Goal: Find specific page/section: Find specific page/section

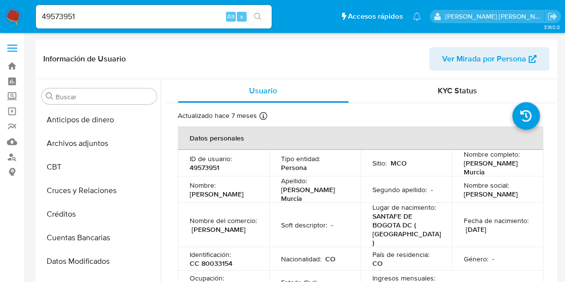
select select "10"
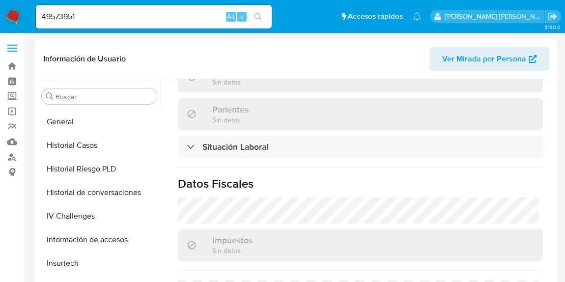
click at [149, 18] on input "49573951" at bounding box center [154, 16] width 236 height 13
drag, startPoint x: 149, startPoint y: 18, endPoint x: 33, endPoint y: 24, distance: 116.2
click at [33, 24] on li "49573951 Alt s" at bounding box center [153, 16] width 241 height 25
paste input "hVh9MPd6gutMekF4WLYOnIv9"
type input "hVh9MPd6gutMekF4WLYOnIv9"
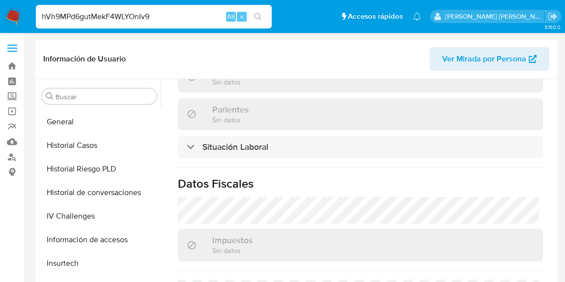
click at [264, 16] on button "search-icon" at bounding box center [258, 17] width 20 height 14
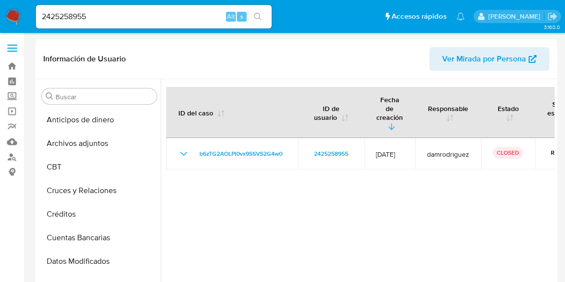
select select "10"
click at [303, 193] on div at bounding box center [358, 205] width 394 height 252
click at [122, 18] on input "2425258955" at bounding box center [154, 16] width 236 height 13
drag, startPoint x: 93, startPoint y: 13, endPoint x: 0, endPoint y: 2, distance: 93.5
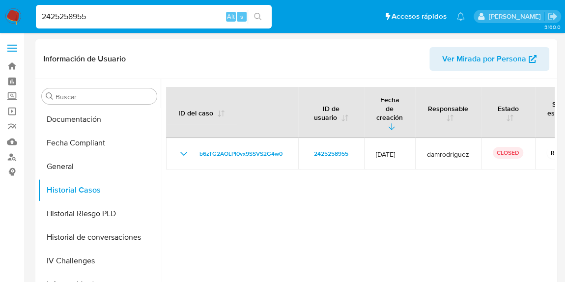
click at [0, 2] on nav "Pausado Ver notificaciones 2425258955 Alt s Accesos rápidos Presiona las siguie…" at bounding box center [282, 16] width 565 height 33
paste input "hVh9MPd6gutMekF4WLYOnIv9"
type input "hVh9MPd6gutMekF4WLYOnIv9"
click at [263, 15] on button "search-icon" at bounding box center [258, 17] width 20 height 14
click at [258, 20] on icon "search-icon" at bounding box center [258, 17] width 8 height 8
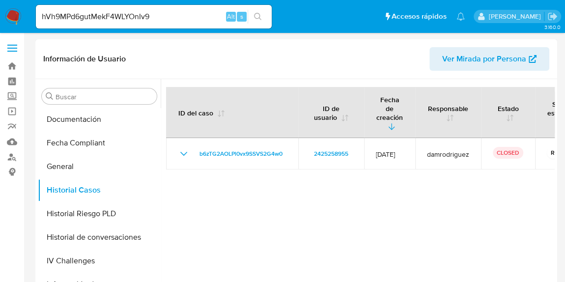
click at [252, 214] on div at bounding box center [358, 205] width 394 height 252
click at [157, 5] on div "hVh9MPd6gutMekF4WLYOnIv9 Alt s" at bounding box center [154, 17] width 236 height 24
click at [161, 18] on input "hVh9MPd6gutMekF4WLYOnIv9" at bounding box center [154, 16] width 236 height 13
click at [146, 21] on input "hVh9MPd6gutMekF4WLYOnIv9" at bounding box center [154, 16] width 236 height 13
drag, startPoint x: 157, startPoint y: 20, endPoint x: 38, endPoint y: 14, distance: 119.6
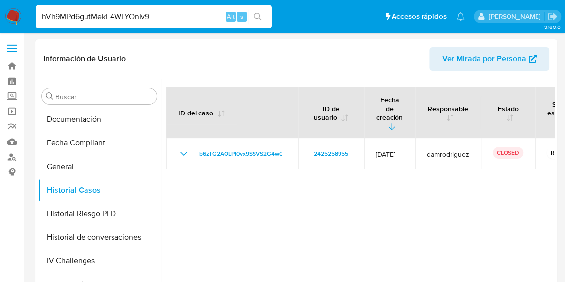
click at [38, 14] on input "hVh9MPd6gutMekF4WLYOnIv9" at bounding box center [154, 16] width 236 height 13
click at [252, 15] on button "search-icon" at bounding box center [258, 17] width 20 height 14
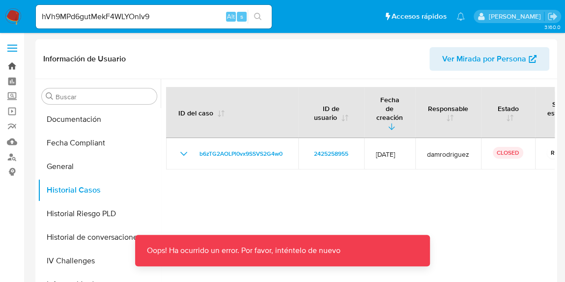
click at [10, 66] on link "Bandeja" at bounding box center [58, 66] width 117 height 15
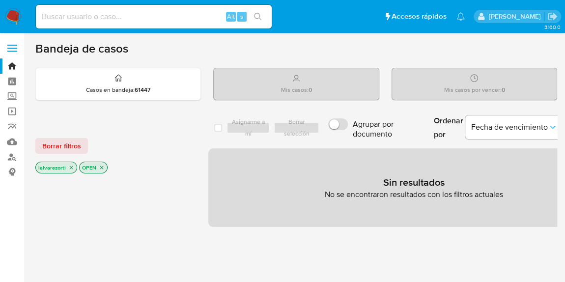
click at [71, 168] on icon "close-filter" at bounding box center [71, 168] width 6 height 6
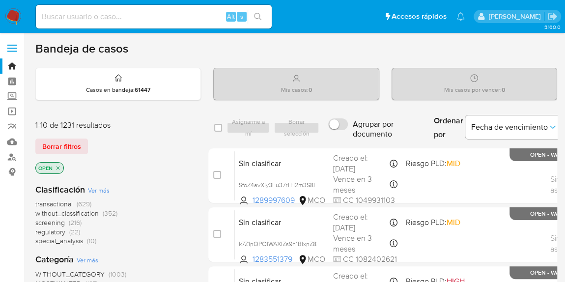
click at [59, 169] on icon "close-filter" at bounding box center [58, 168] width 6 height 6
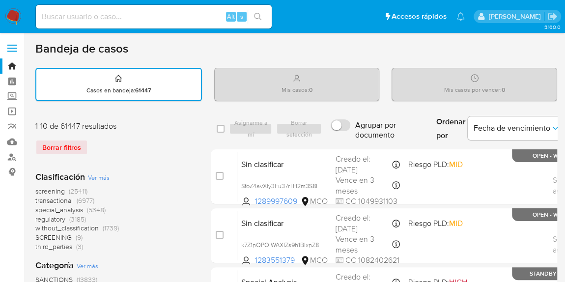
click at [150, 12] on input at bounding box center [154, 16] width 236 height 13
paste input "hVh9MPd6gutMekF4WLYOnIv9"
type input "hVh9MPd6gutMekF4WLYOnIv9"
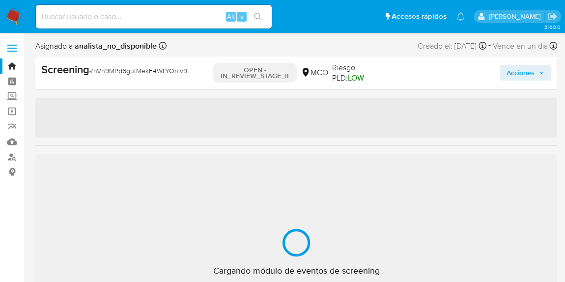
scroll to position [415, 0]
select select "10"
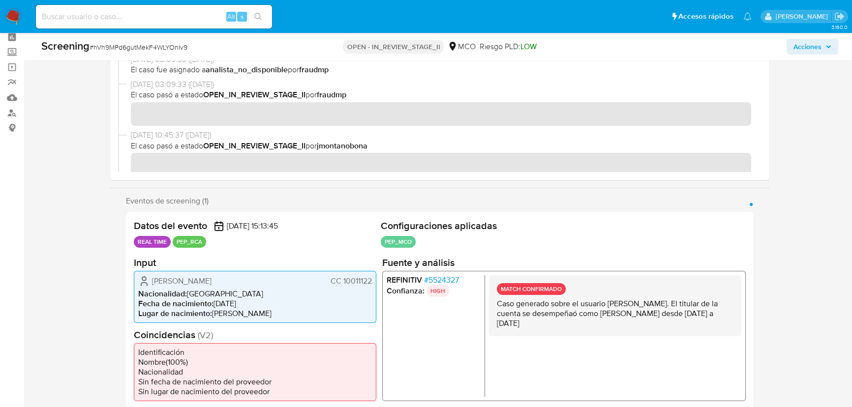
scroll to position [0, 0]
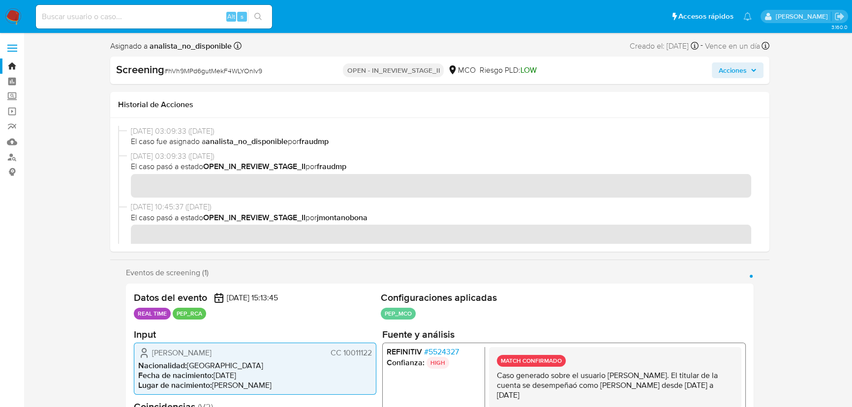
click at [156, 17] on input at bounding box center [154, 16] width 236 height 13
paste input "308277430"
type input "308277430"
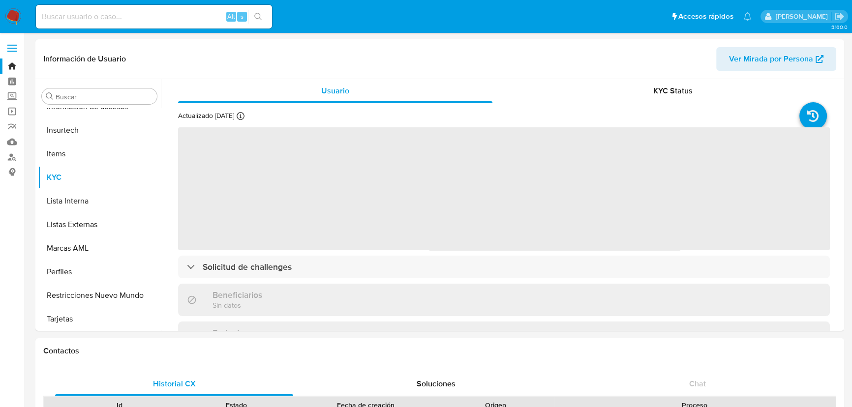
scroll to position [415, 0]
select select "10"
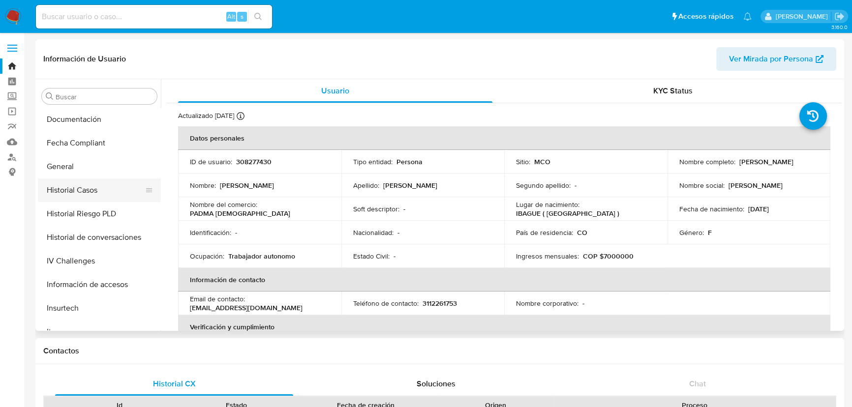
scroll to position [236, 0]
click at [79, 261] on button "IV Challenges" at bounding box center [95, 262] width 115 height 24
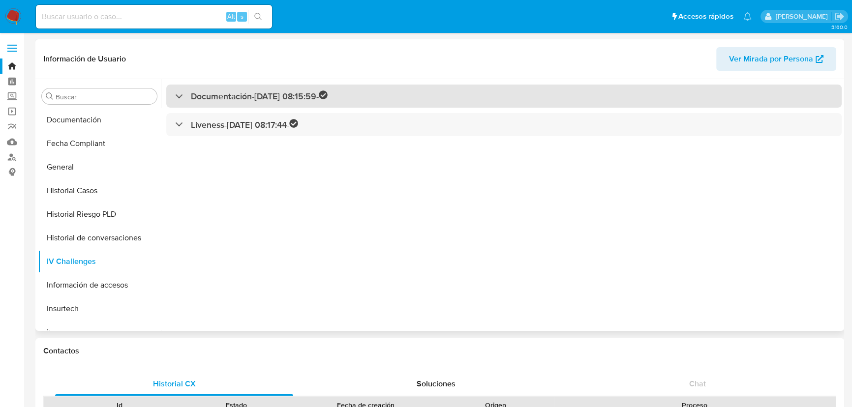
click at [217, 96] on h3 "Documentación - [DATE] 08:15:59 -" at bounding box center [259, 95] width 137 height 11
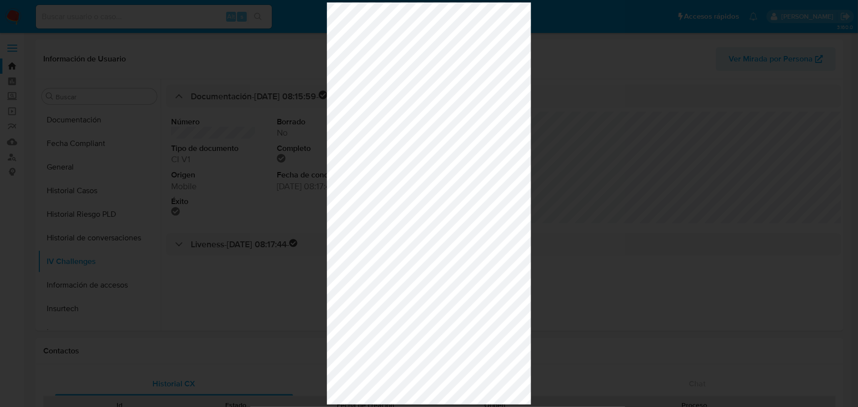
click at [571, 92] on div at bounding box center [429, 203] width 858 height 407
